Goal: Task Accomplishment & Management: Use online tool/utility

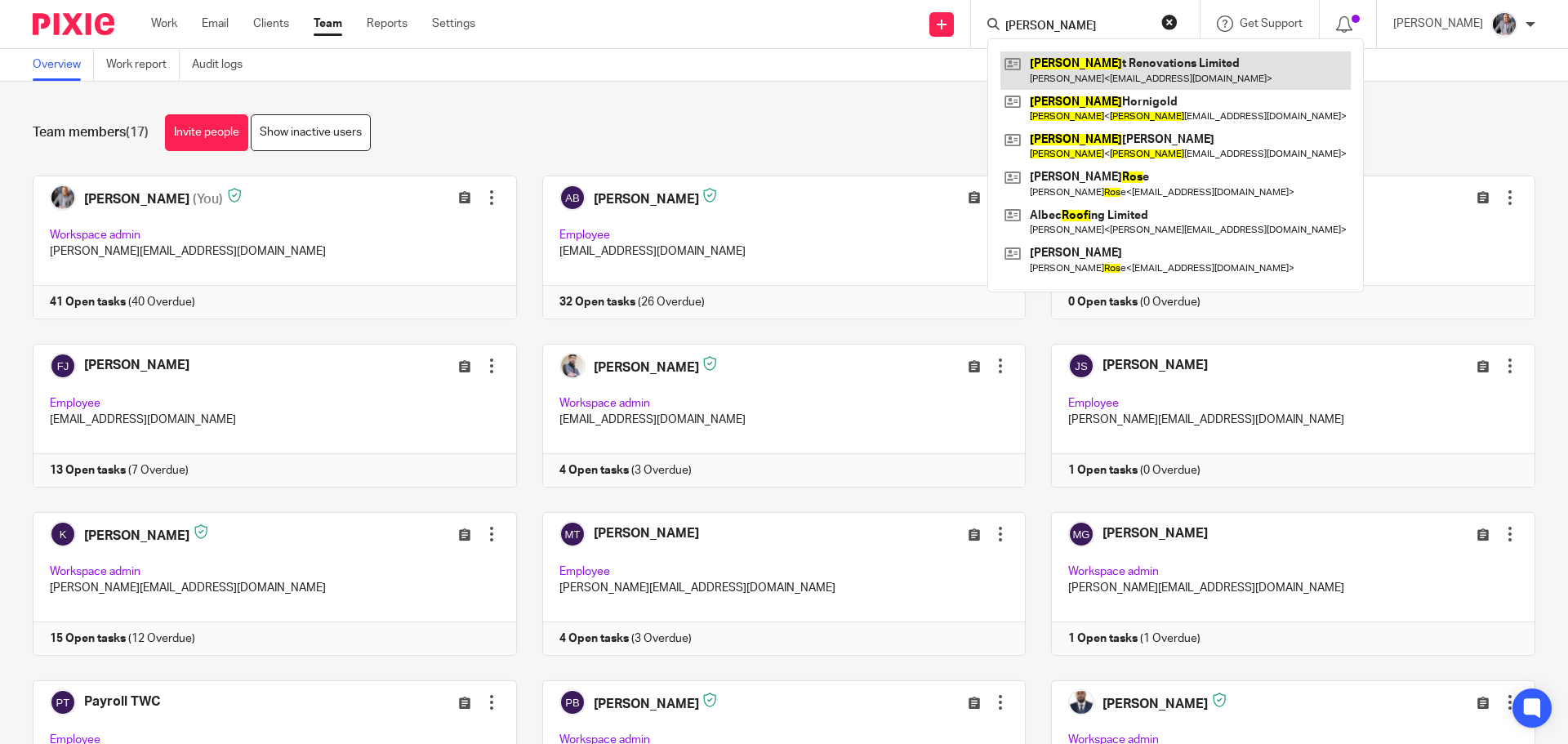
type input "roos"
click at [1103, 79] on link at bounding box center [1175, 71] width 350 height 38
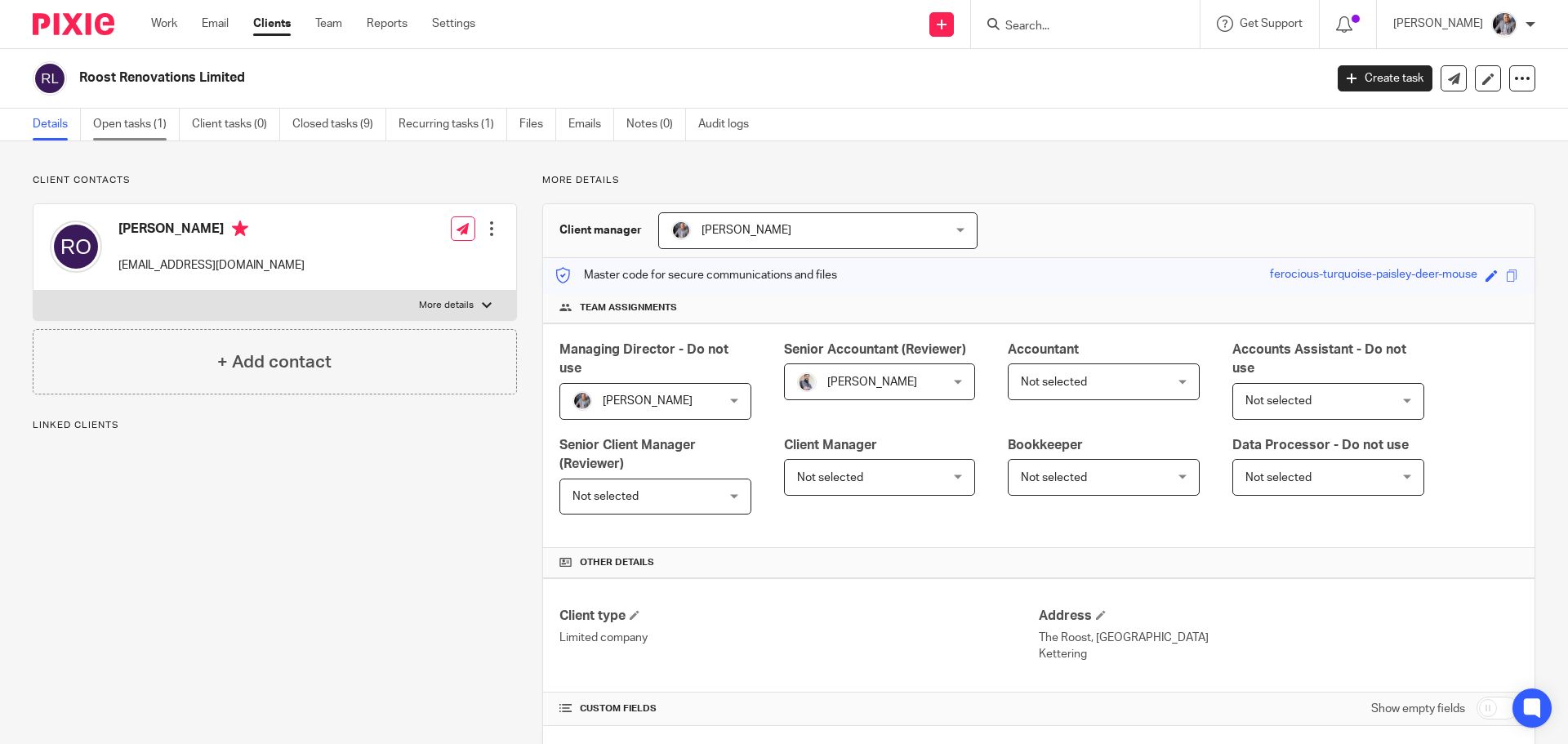
click at [113, 115] on link "Open tasks (1)" at bounding box center [136, 125] width 87 height 32
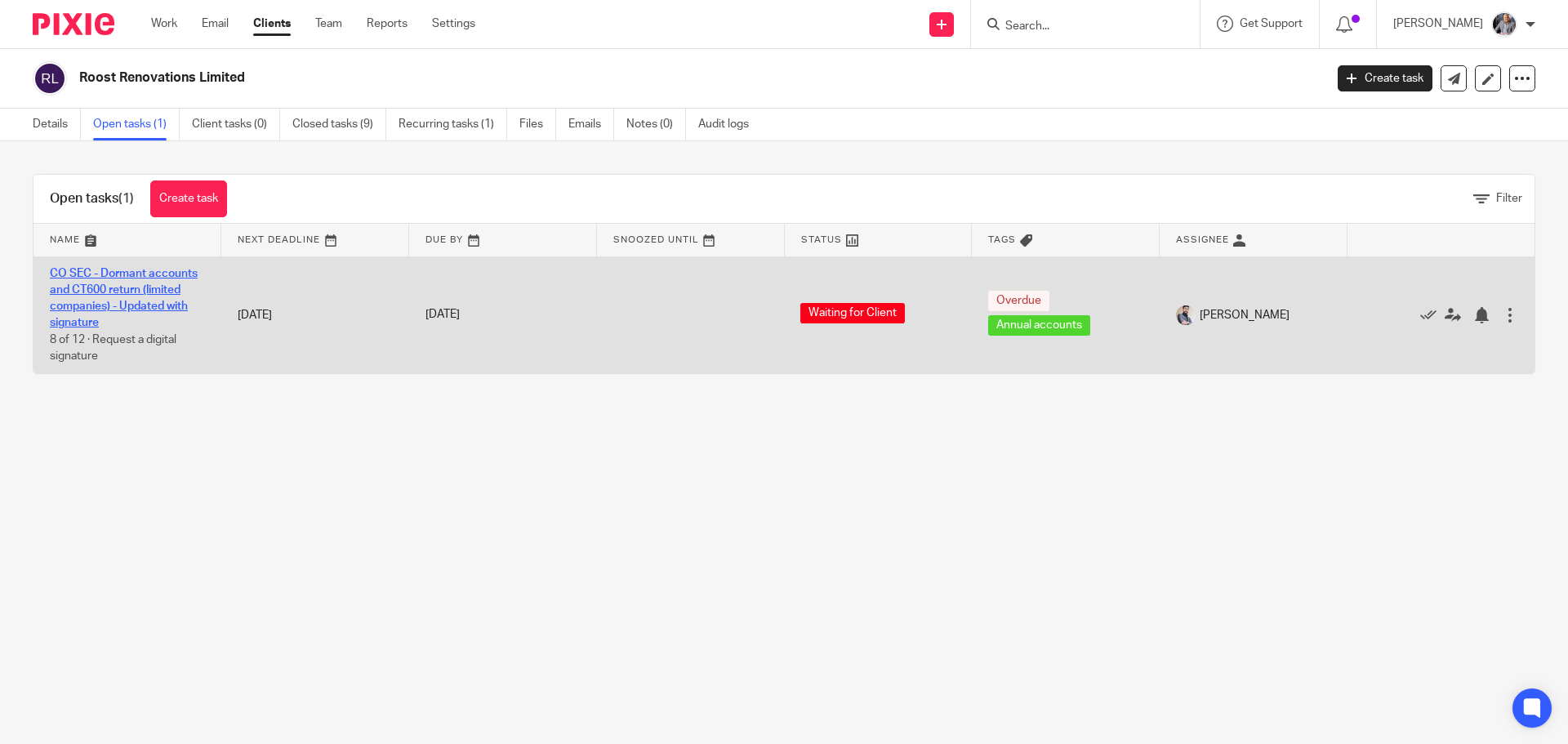
click at [127, 291] on link "CO SEC - Dormant accounts and CT600 return (limited companies) - Updated with s…" at bounding box center [124, 298] width 148 height 61
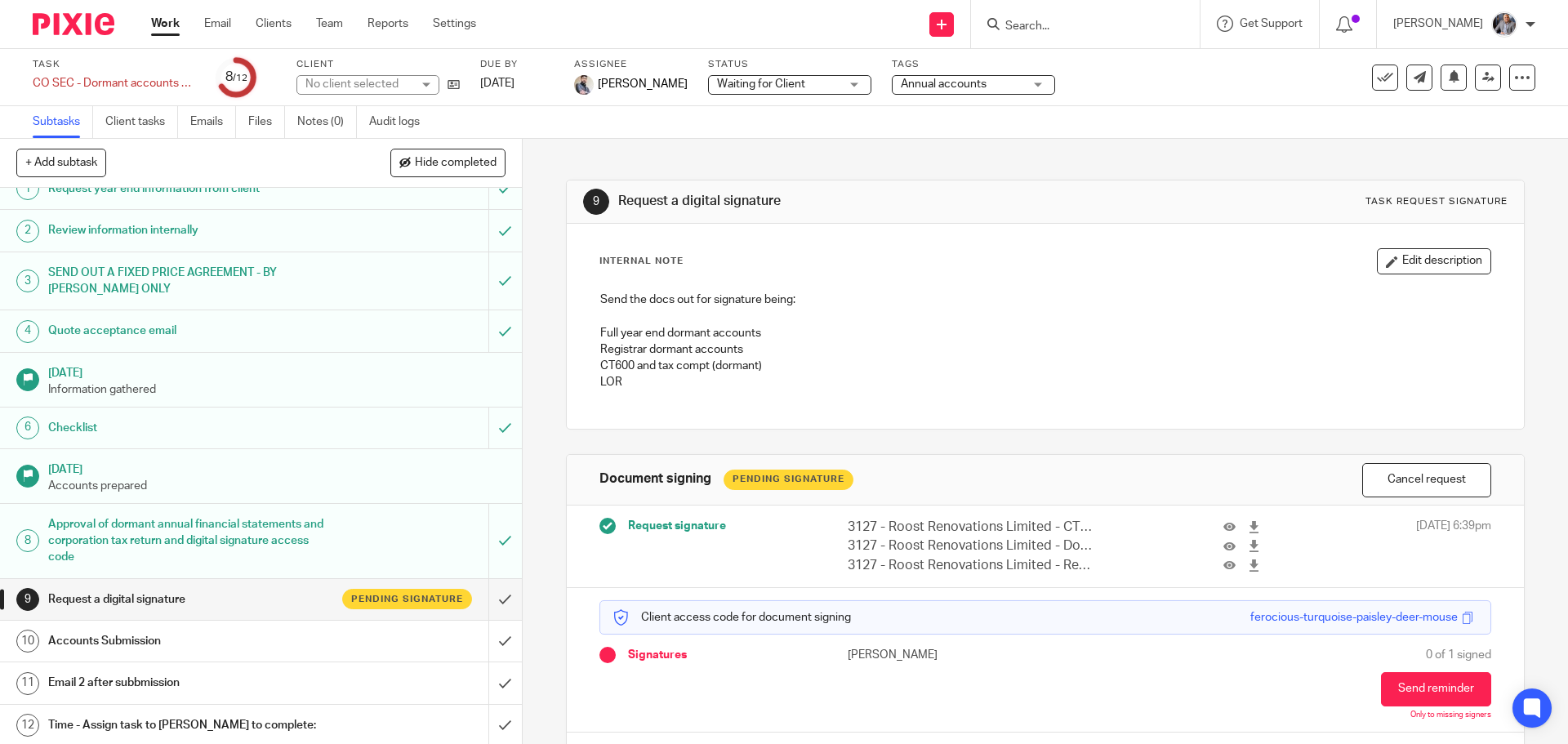
scroll to position [22, 0]
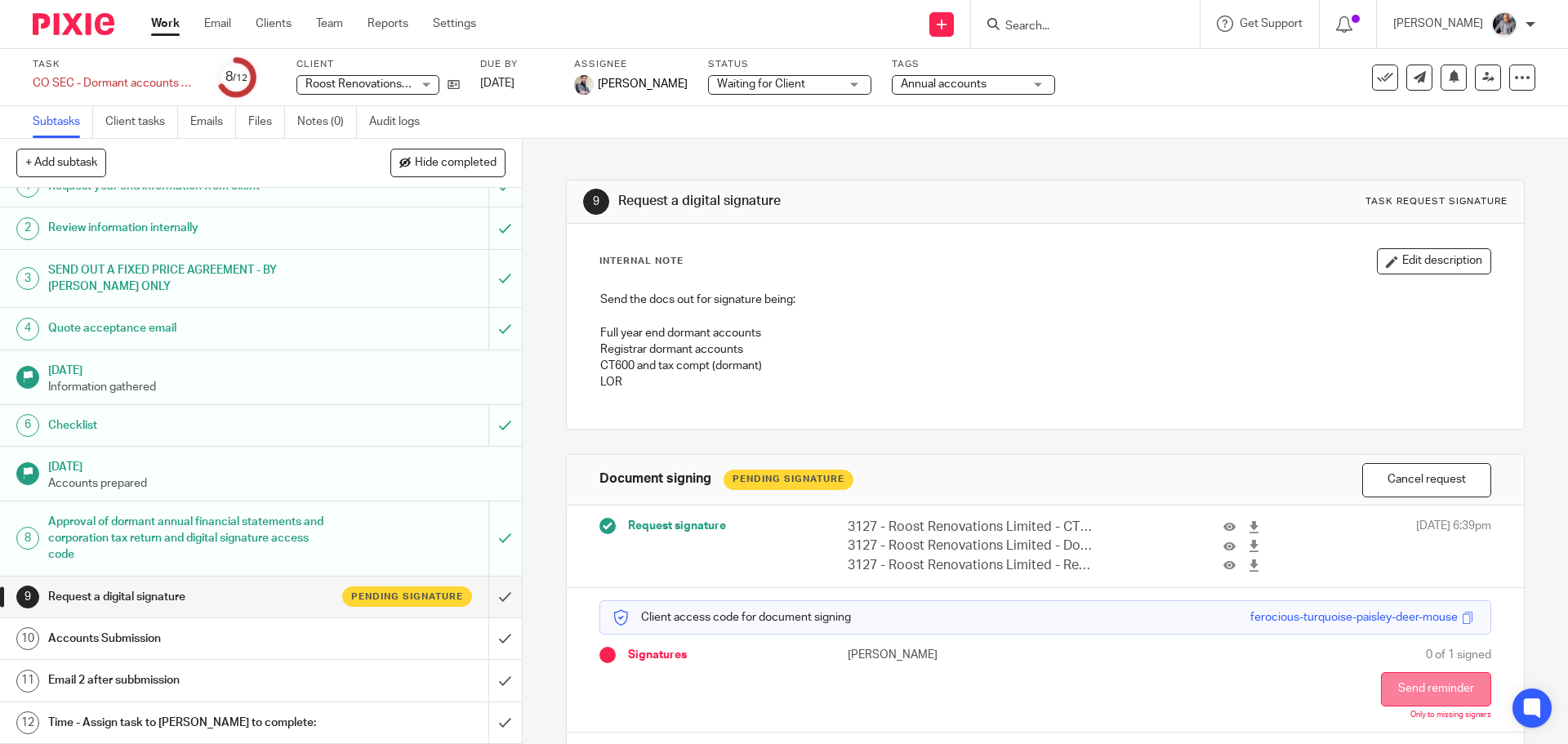
click at [1412, 683] on button "Send reminder" at bounding box center [1436, 689] width 111 height 34
click at [1060, 34] on input "Search" at bounding box center [1077, 27] width 147 height 15
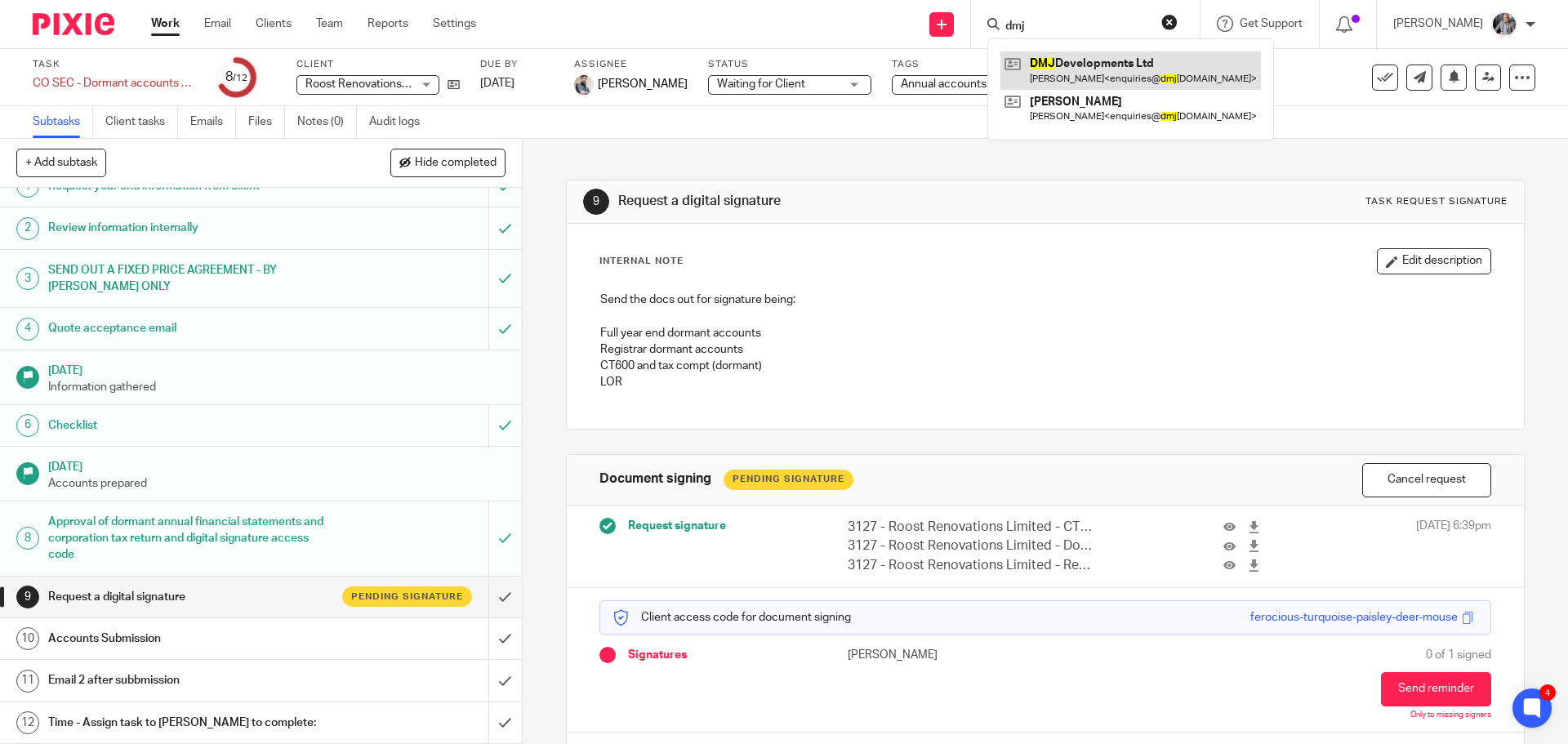
type input "dmj"
click at [1125, 79] on link at bounding box center [1130, 71] width 260 height 38
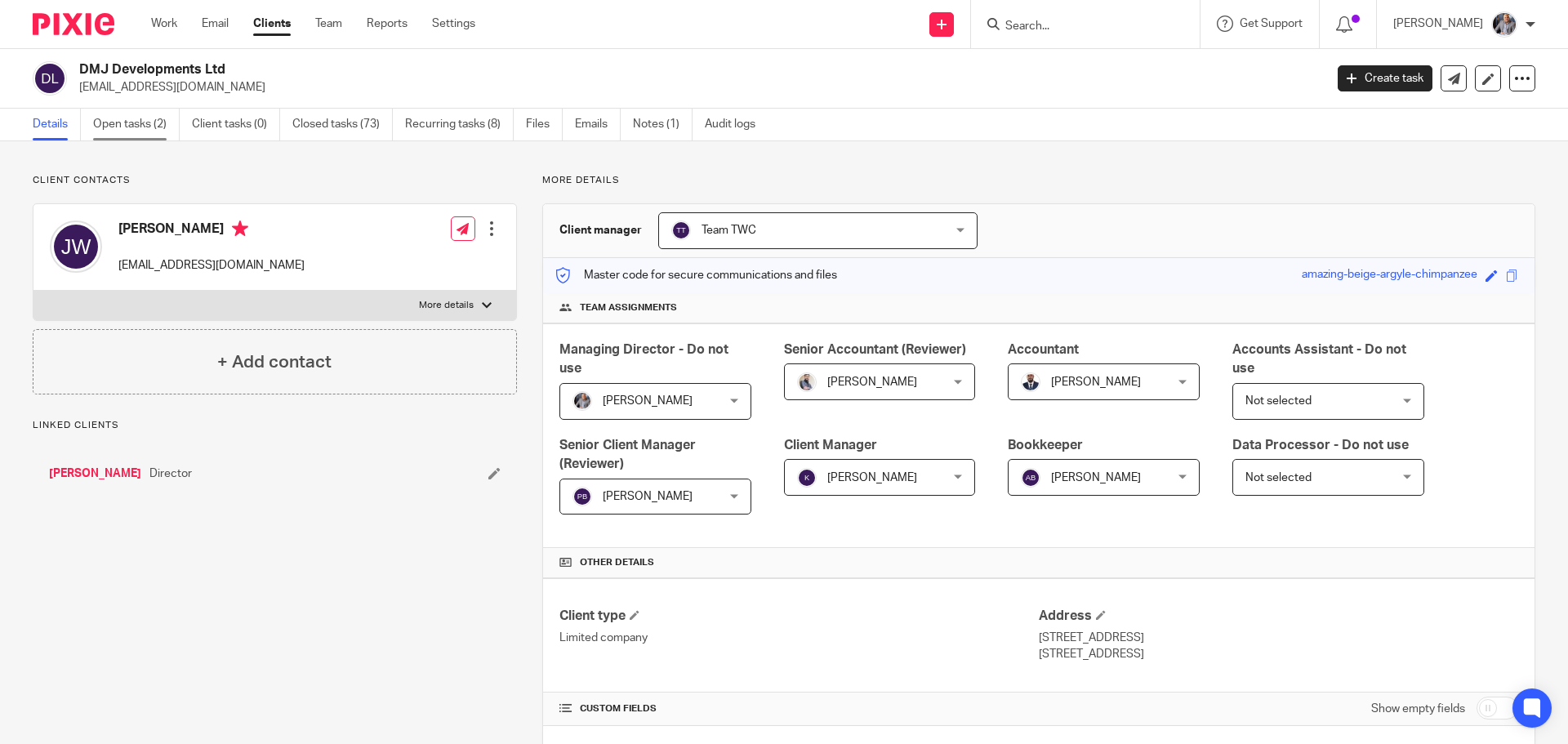
click at [140, 124] on link "Open tasks (2)" at bounding box center [136, 125] width 87 height 32
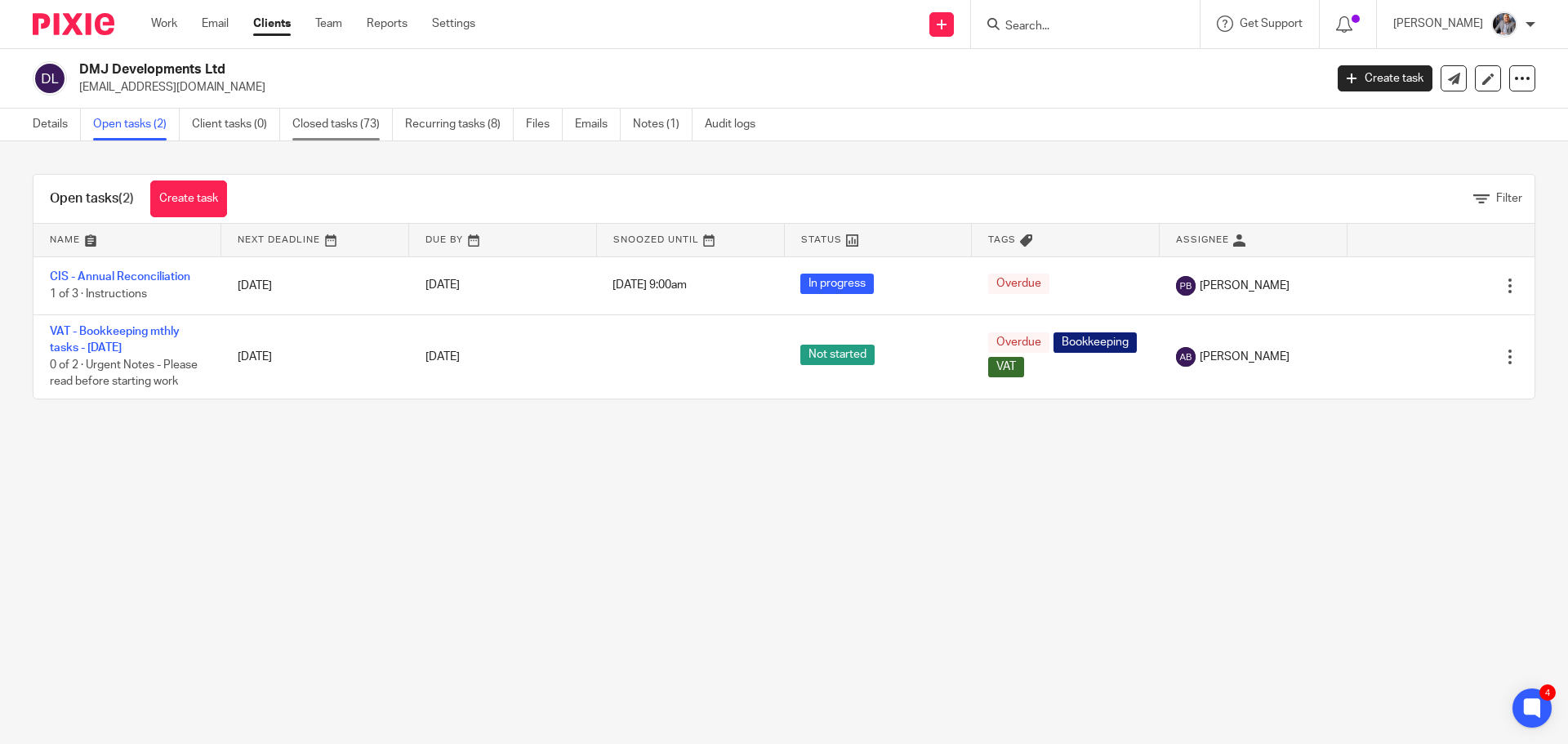
click at [338, 126] on link "Closed tasks (73)" at bounding box center [342, 125] width 101 height 32
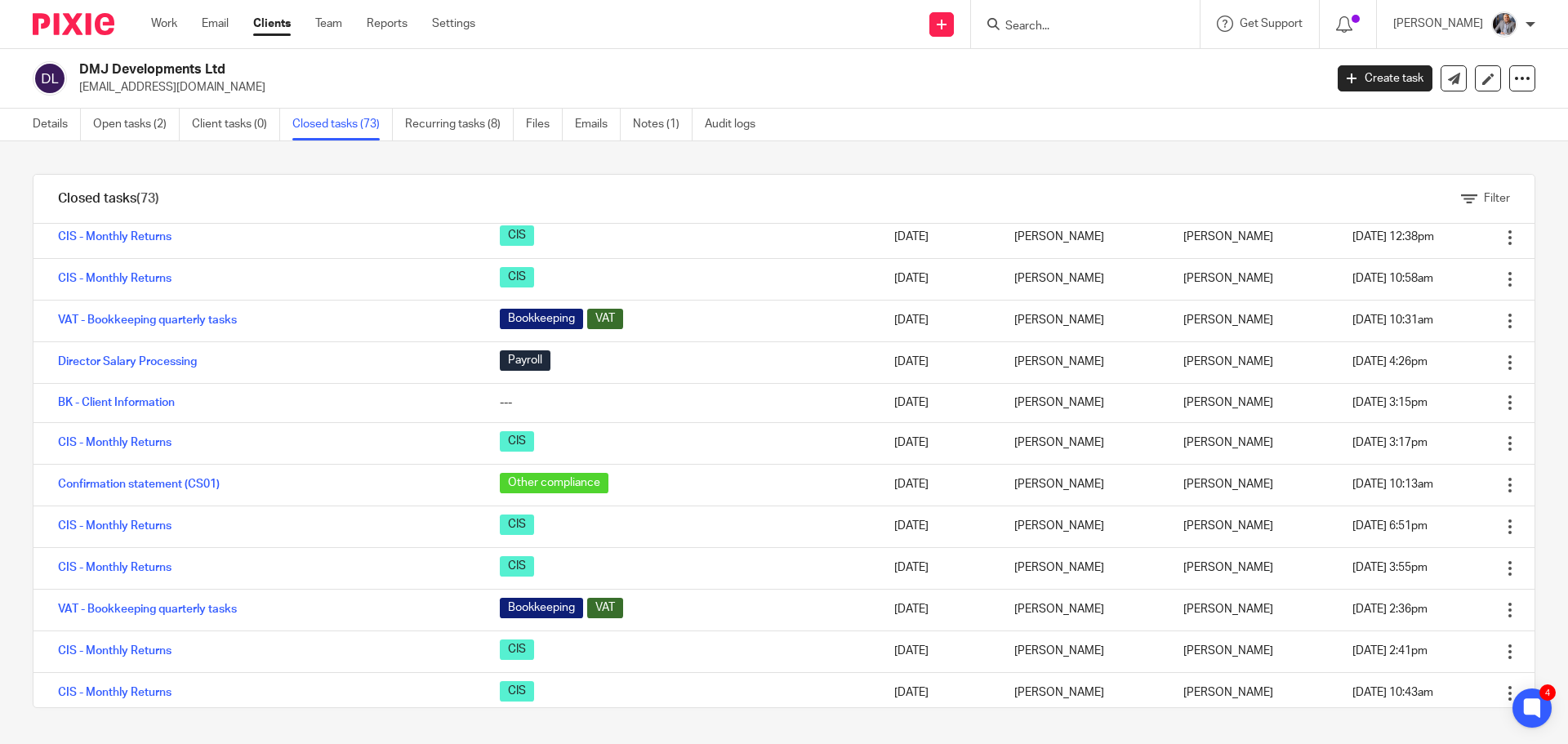
scroll to position [408, 0]
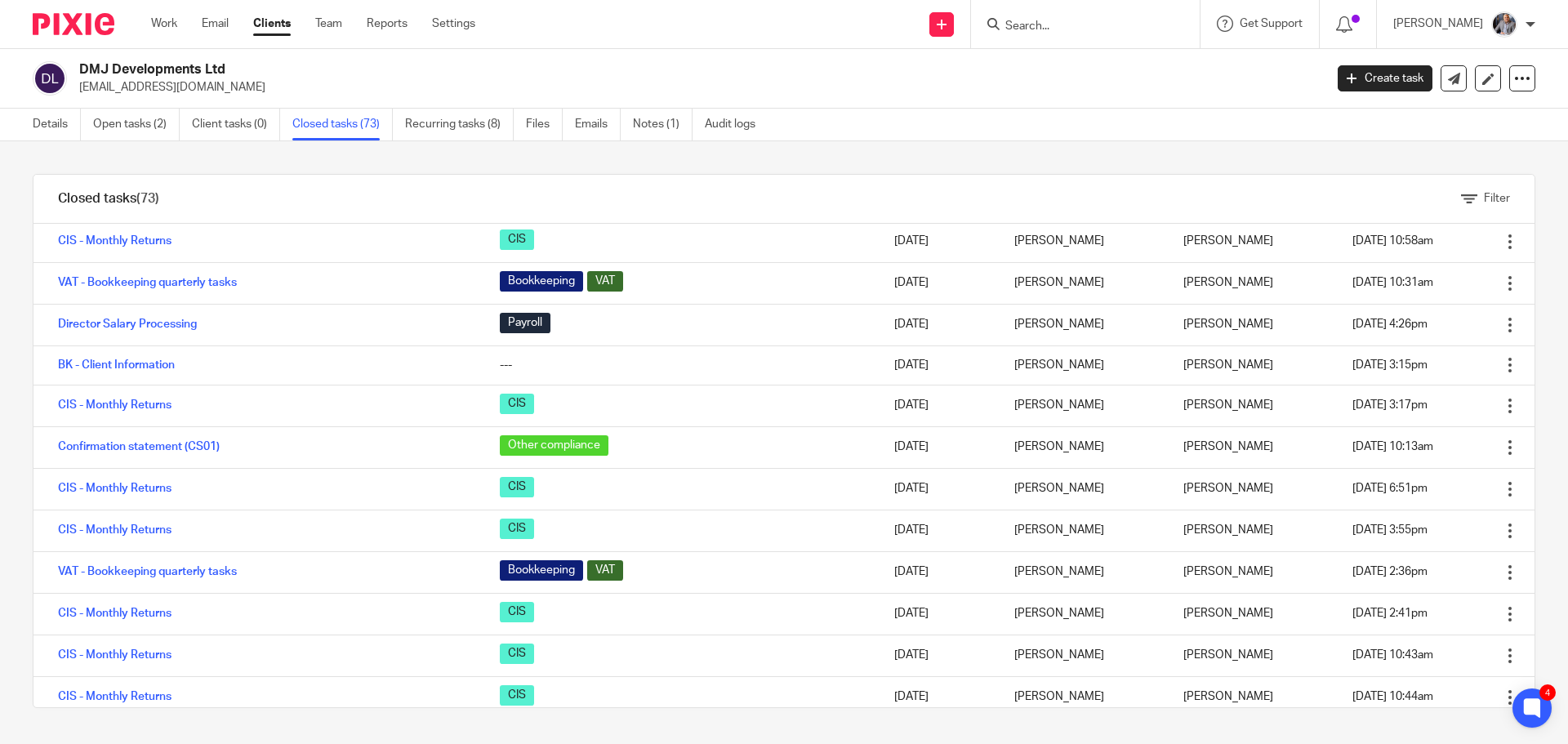
click at [1071, 24] on input "Search" at bounding box center [1077, 27] width 147 height 15
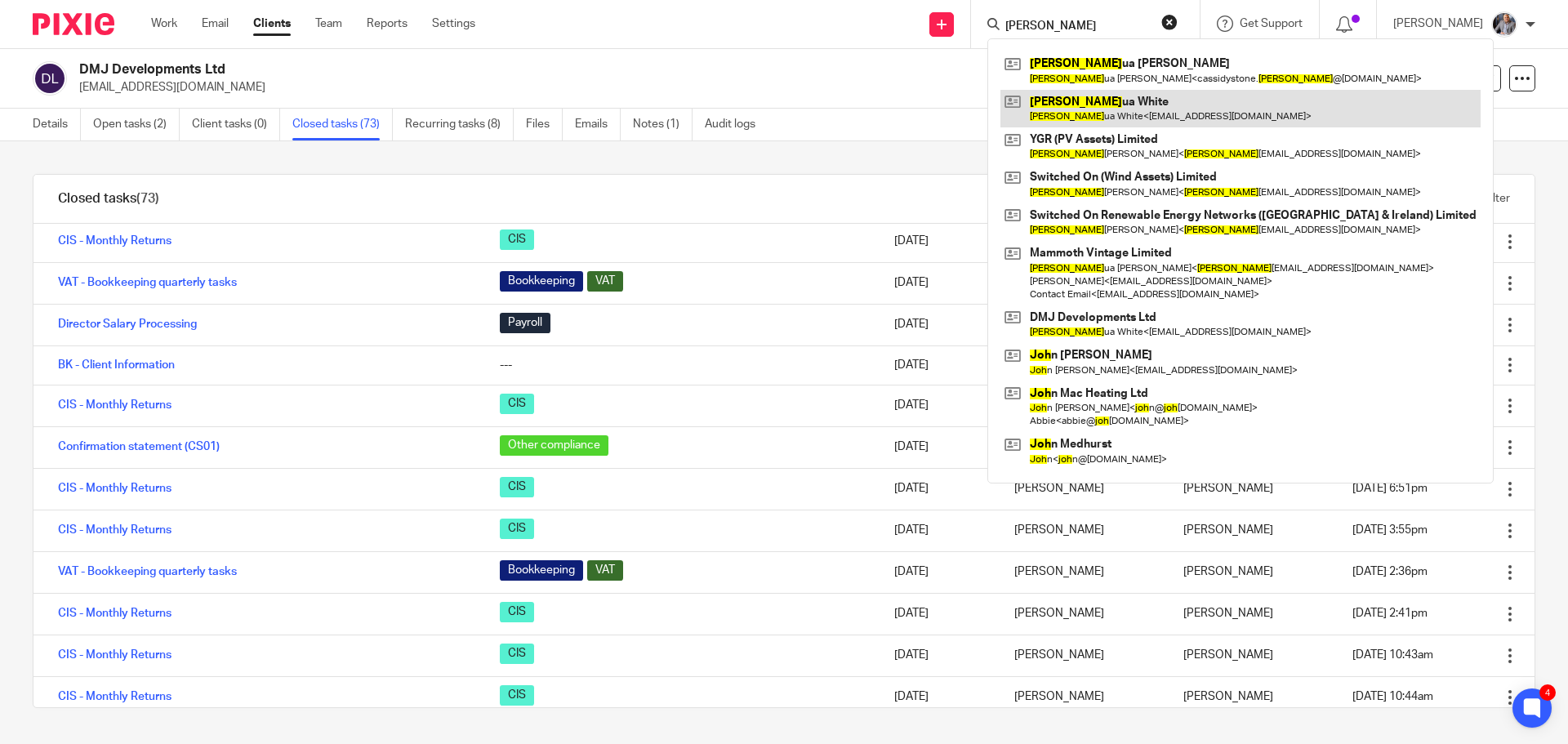
type input "[PERSON_NAME]"
click at [1129, 106] on link at bounding box center [1241, 109] width 481 height 38
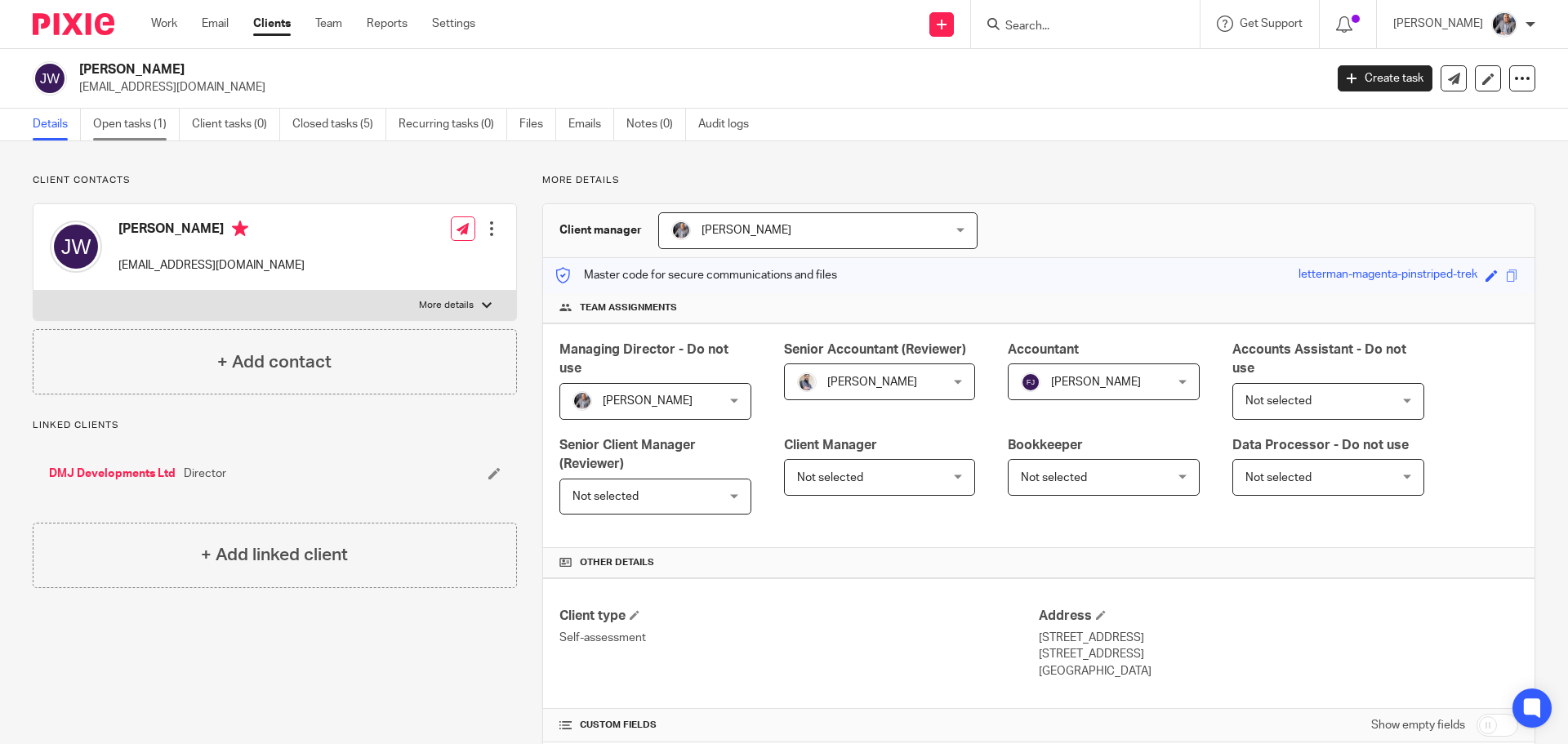
click at [124, 121] on link "Open tasks (1)" at bounding box center [136, 125] width 87 height 32
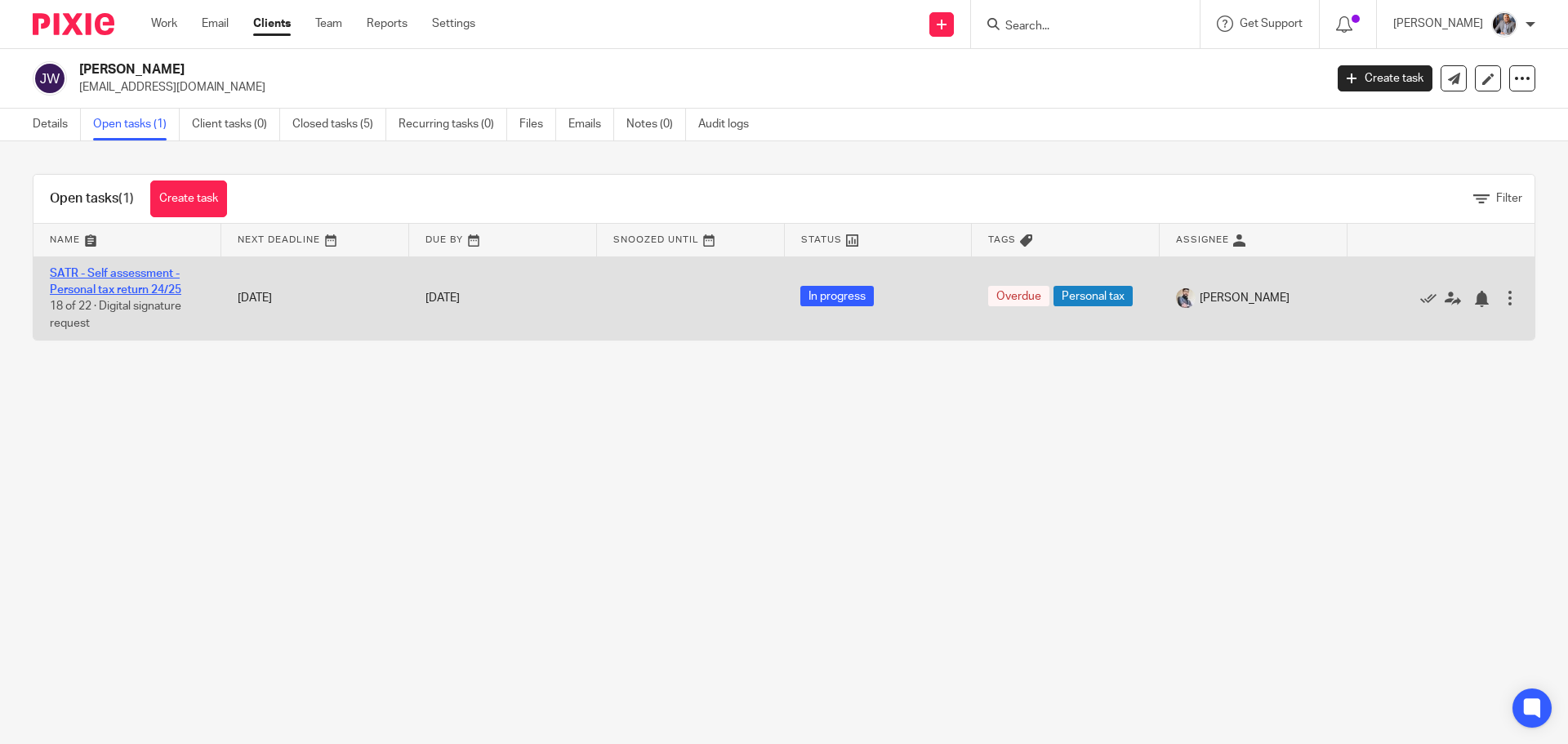
click at [93, 285] on link "SATR - Self assessment - Personal tax return 24/25" at bounding box center [116, 282] width 132 height 28
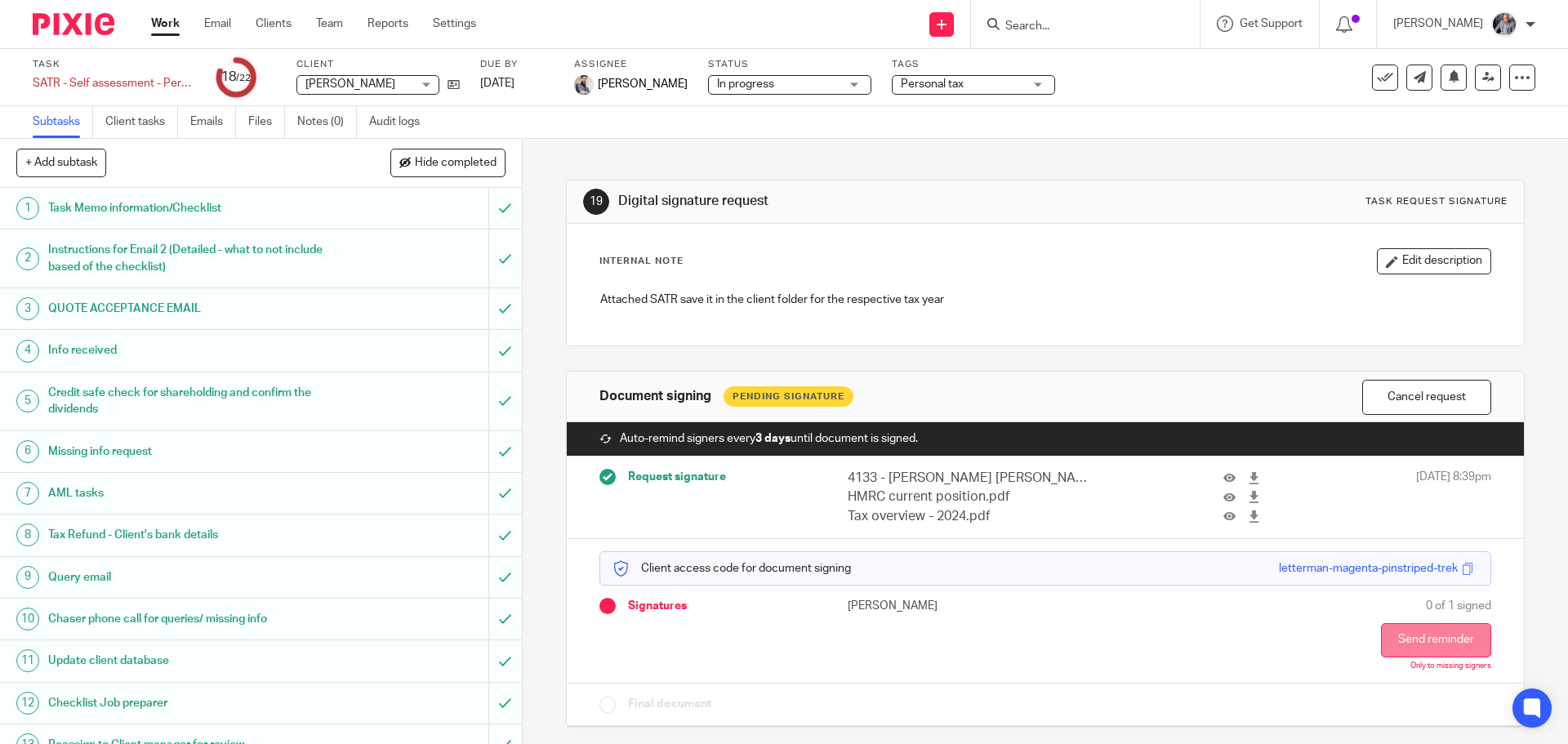
click at [1396, 632] on button "Send reminder" at bounding box center [1436, 640] width 111 height 34
